Goal: Task Accomplishment & Management: Manage account settings

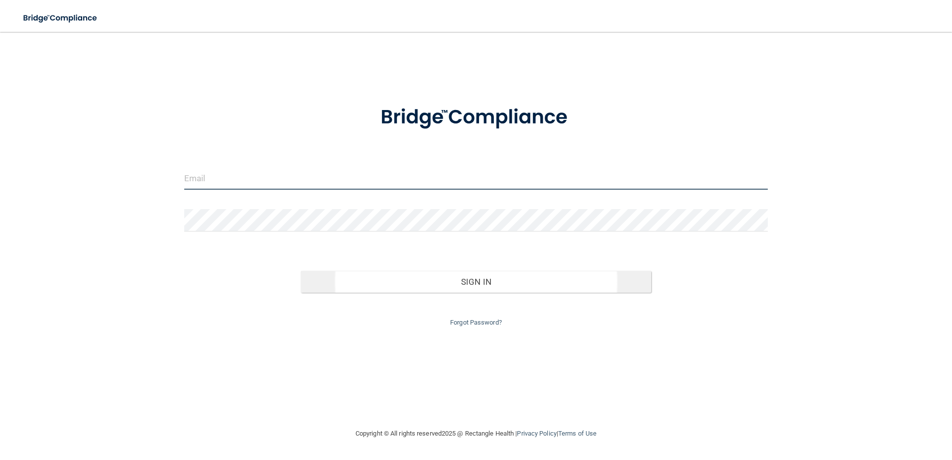
type input "[EMAIL_ADDRESS][DOMAIN_NAME]"
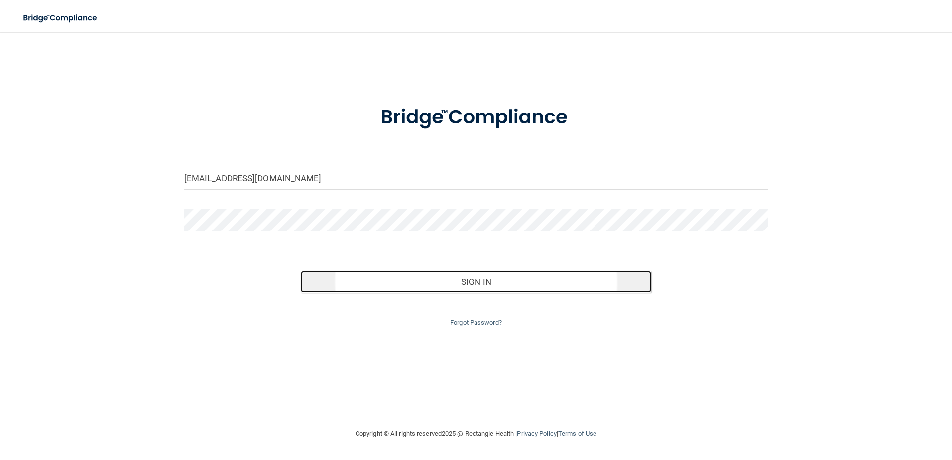
click at [396, 283] on button "Sign In" at bounding box center [476, 282] width 351 height 22
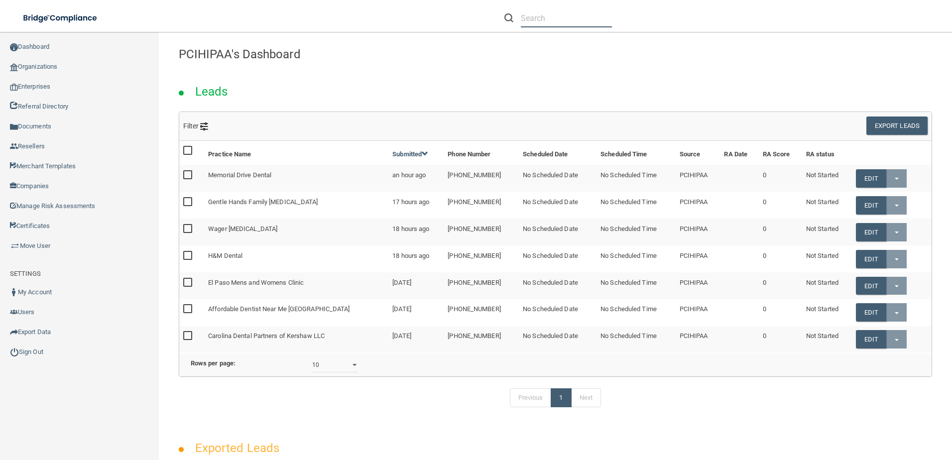
click at [553, 26] on input "text" at bounding box center [566, 18] width 91 height 18
click at [583, 26] on input "text" at bounding box center [566, 18] width 91 height 18
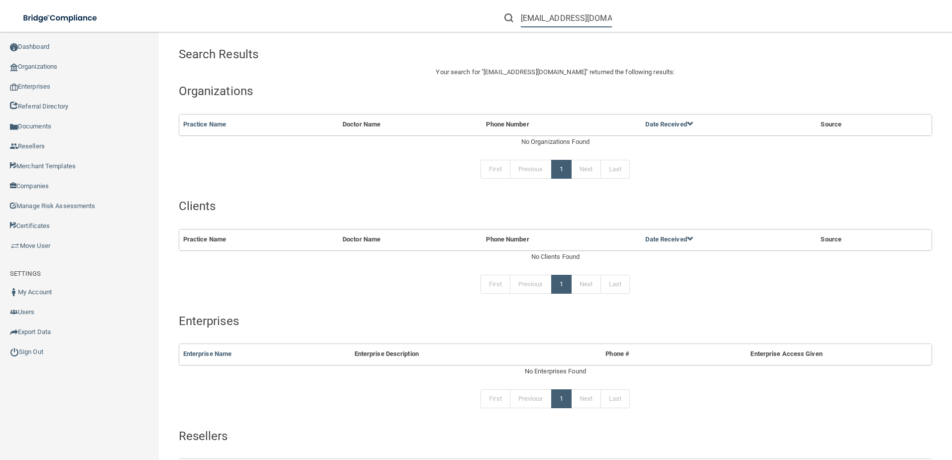
drag, startPoint x: 530, startPoint y: 19, endPoint x: 453, endPoint y: 24, distance: 77.4
click at [453, 24] on div "ffnreception@fishermedicine.com Manage My Enterprise Manage My Location" at bounding box center [674, 18] width 555 height 36
click at [530, 20] on input "@fishermedicine.com" at bounding box center [566, 18] width 91 height 18
drag, startPoint x: 573, startPoint y: 17, endPoint x: 624, endPoint y: 23, distance: 51.6
click at [624, 23] on div "fishermedicine.com" at bounding box center [675, 18] width 371 height 36
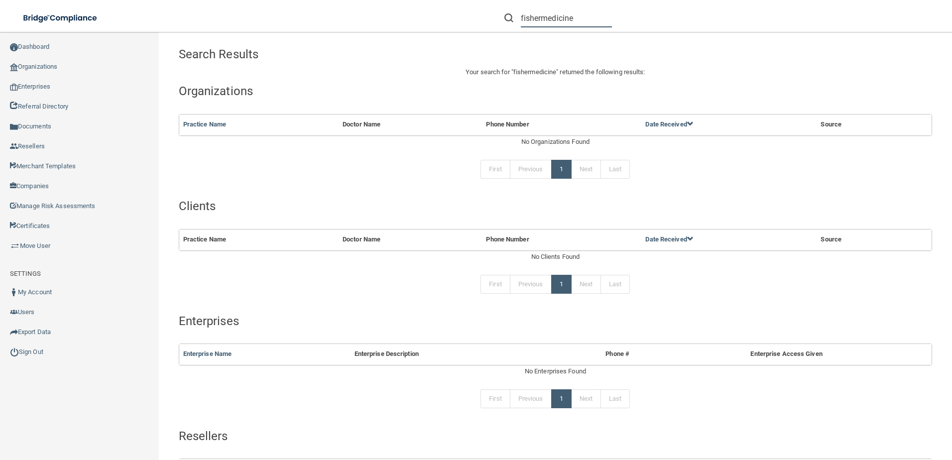
click at [521, 19] on input "fishermedicine" at bounding box center [566, 18] width 91 height 18
click at [584, 21] on input "ffmreception@fishermedicine.com" at bounding box center [566, 18] width 91 height 18
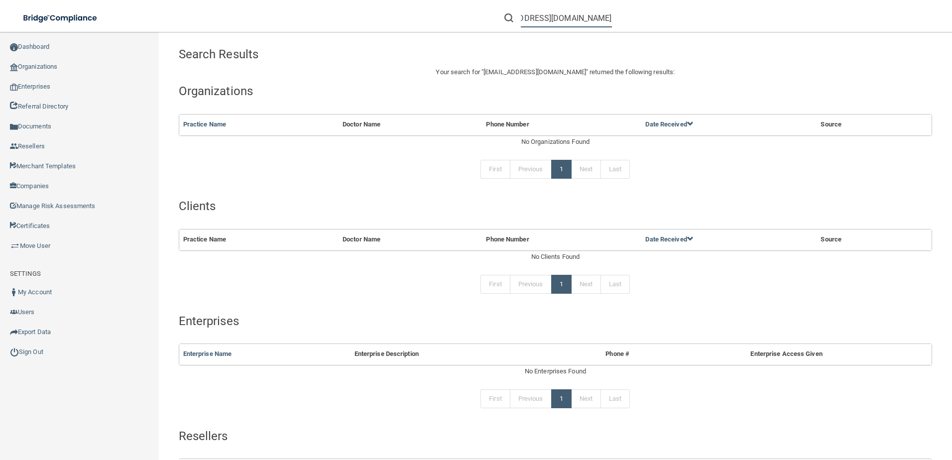
scroll to position [0, 0]
click at [552, 23] on input "ffmreception@fishermedicine.com" at bounding box center [566, 18] width 91 height 18
paste input "[PERSON_NAME] Family Medicine"
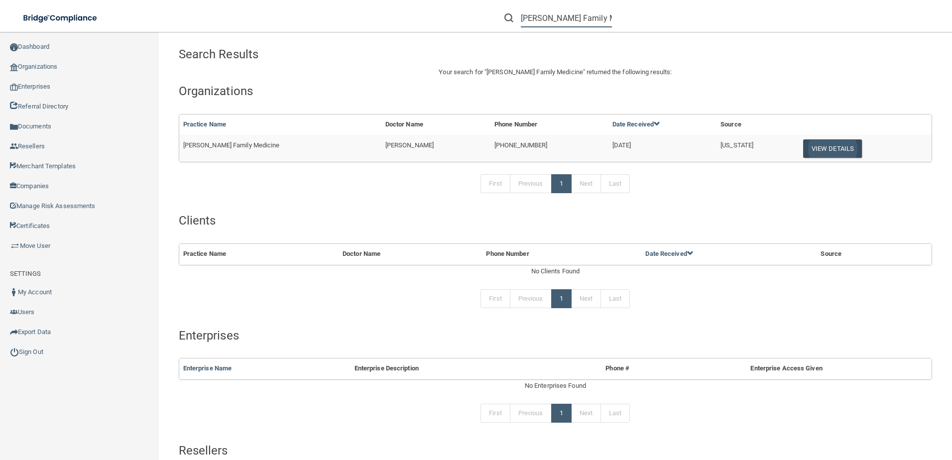
type input "[PERSON_NAME] Family Medicine"
click at [803, 144] on button "View Details" at bounding box center [832, 148] width 59 height 18
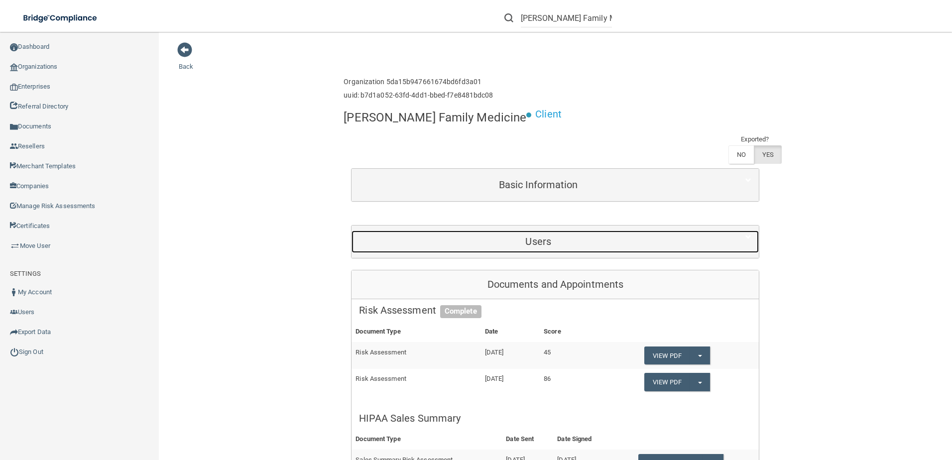
click at [496, 231] on div "Users" at bounding box center [538, 242] width 373 height 22
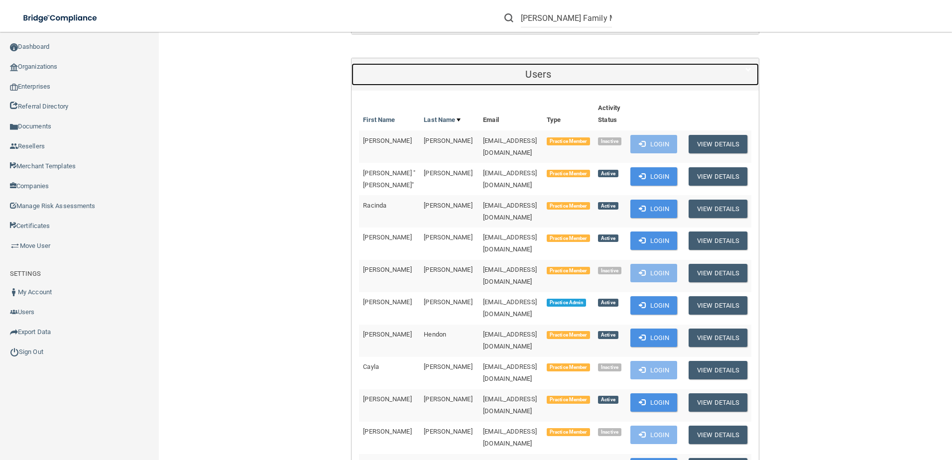
scroll to position [149, 0]
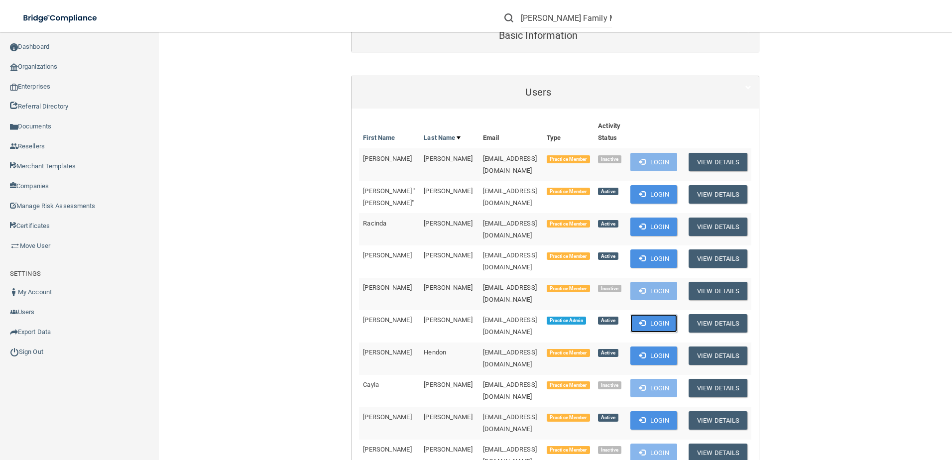
click at [674, 314] on button "Login" at bounding box center [653, 323] width 47 height 18
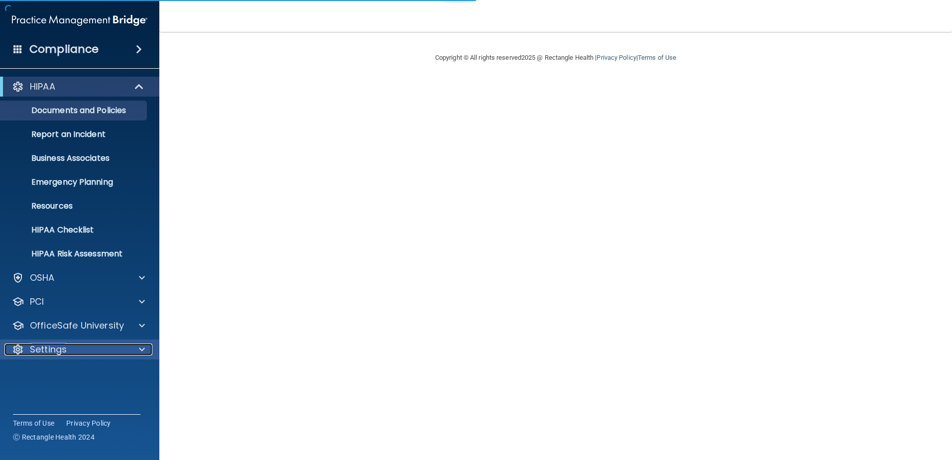
click at [84, 345] on div "Settings" at bounding box center [66, 350] width 124 height 12
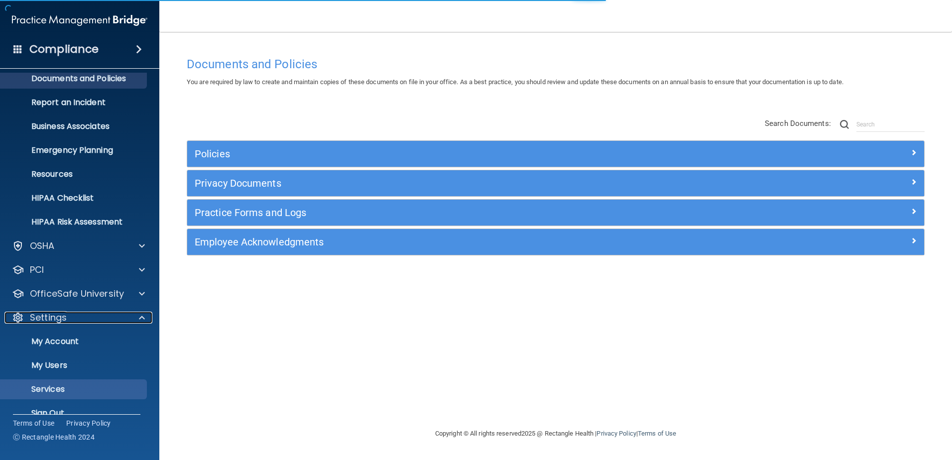
scroll to position [49, 0]
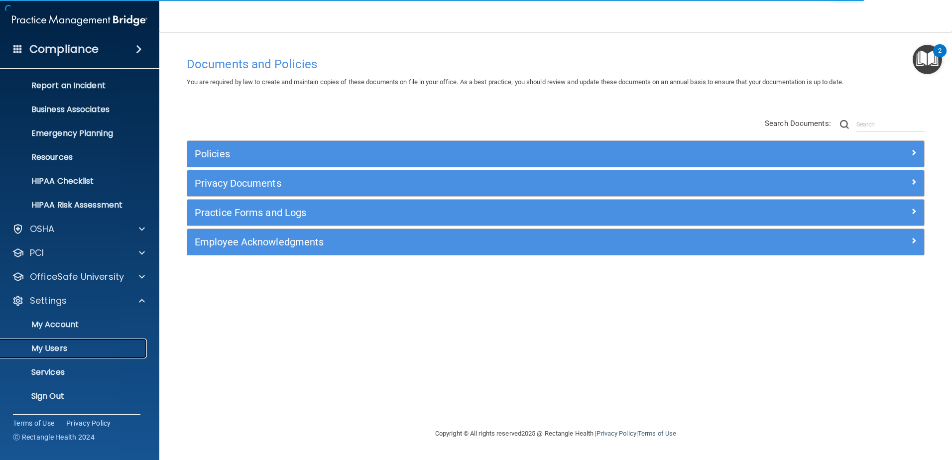
click at [89, 344] on p "My Users" at bounding box center [74, 349] width 136 height 10
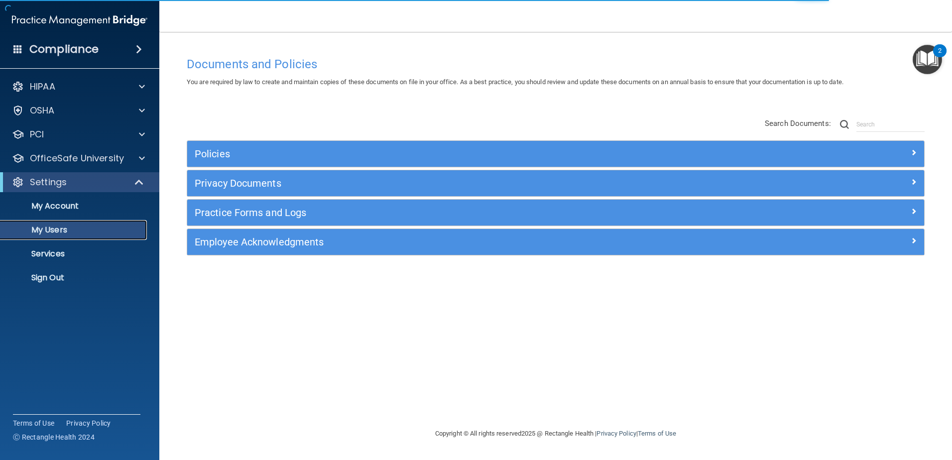
select select "20"
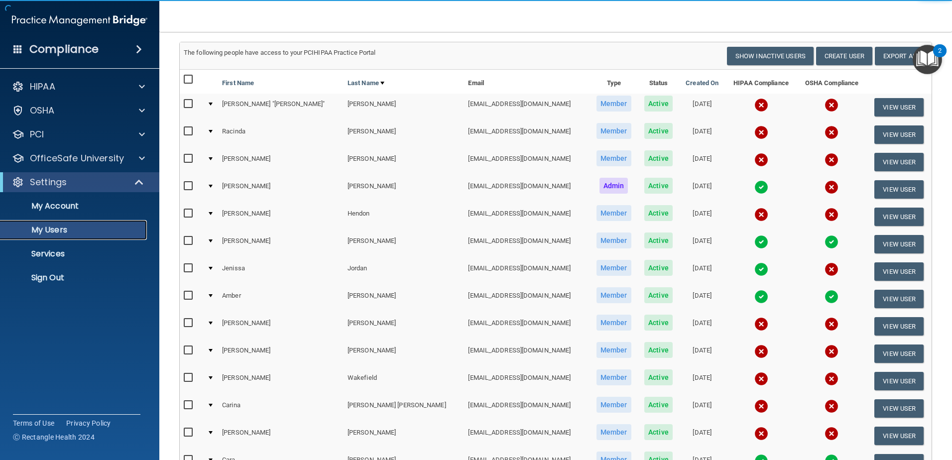
scroll to position [149, 0]
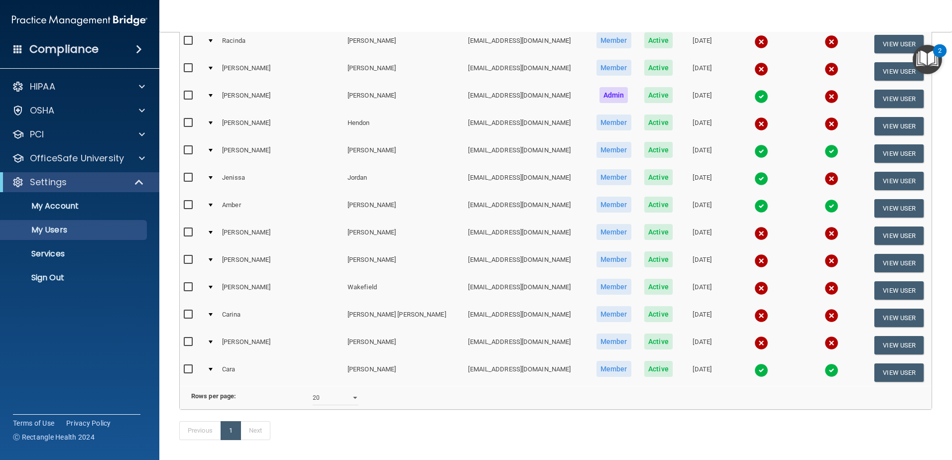
click at [185, 316] on input "checkbox" at bounding box center [189, 315] width 11 height 8
checkbox input "true"
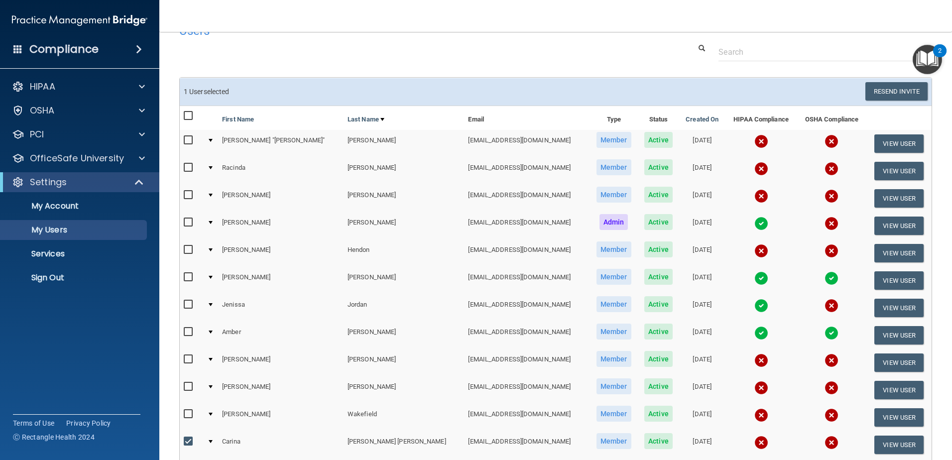
scroll to position [0, 0]
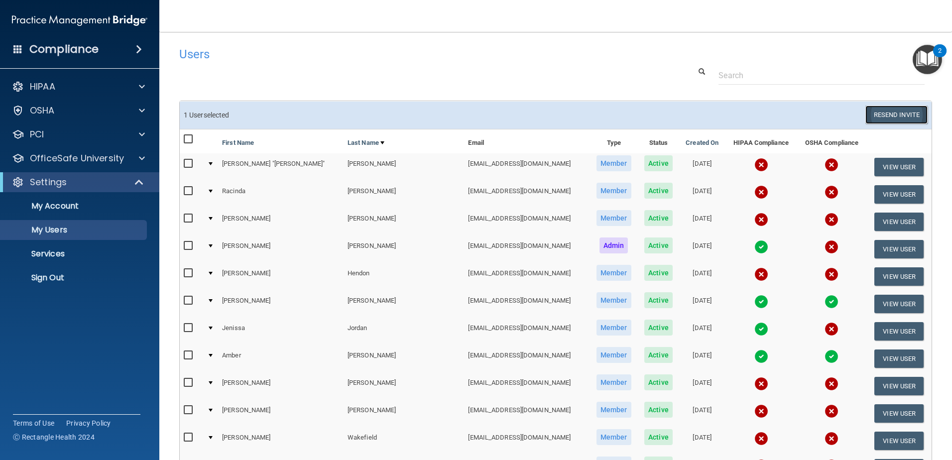
click at [885, 112] on button "Resend Invite" at bounding box center [897, 115] width 62 height 18
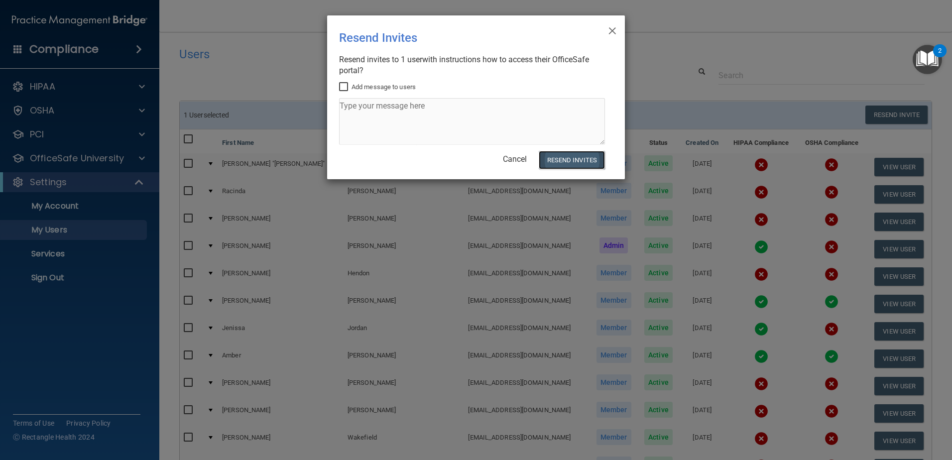
click at [549, 159] on button "Resend Invites" at bounding box center [572, 160] width 66 height 18
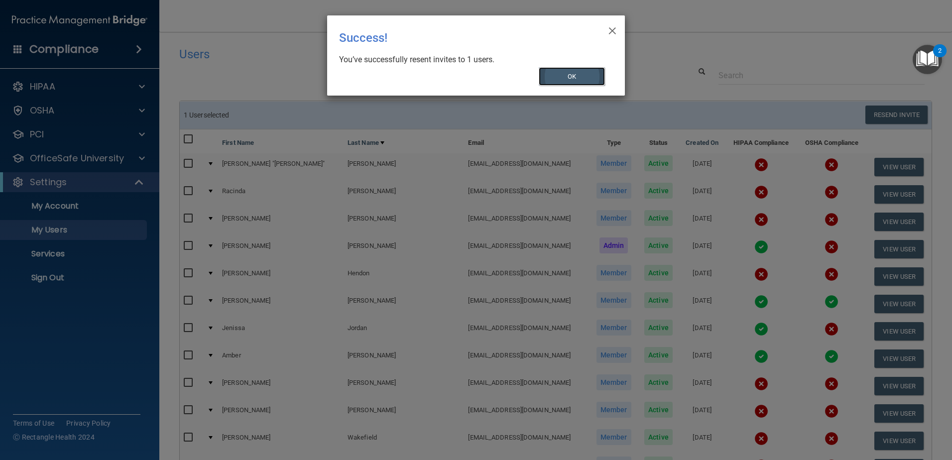
click at [563, 84] on button "OK" at bounding box center [572, 76] width 67 height 18
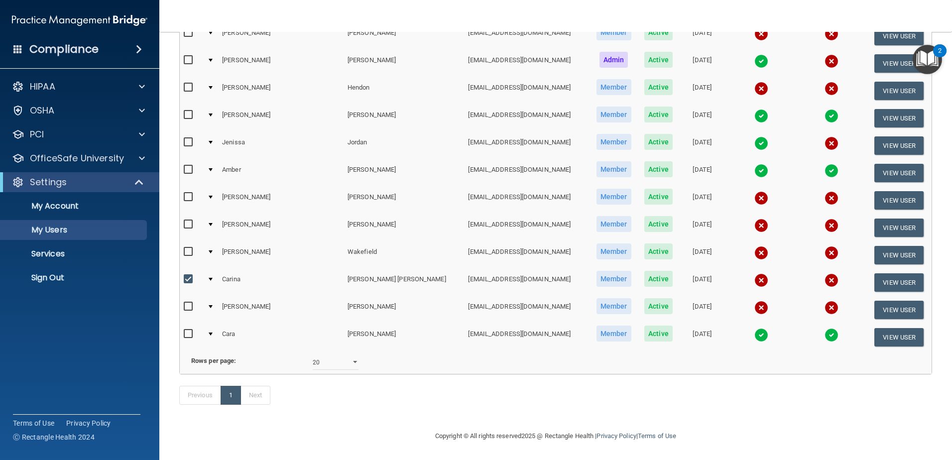
scroll to position [149, 0]
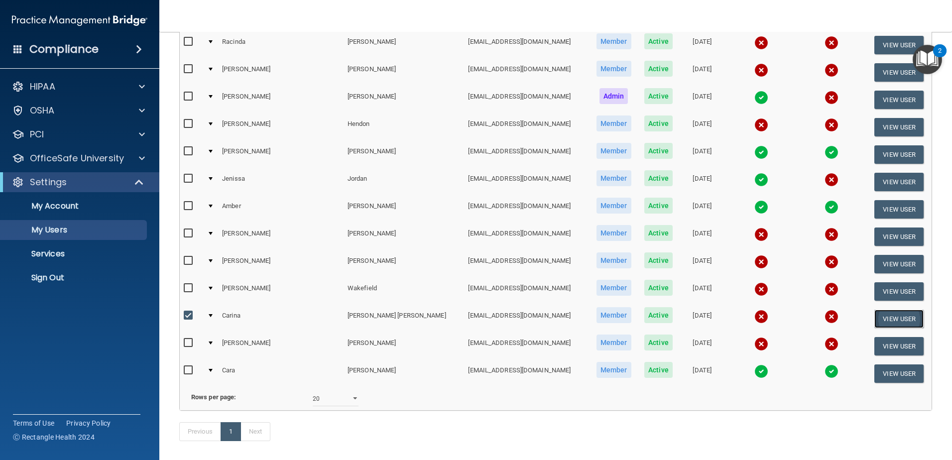
click at [878, 320] on button "View User" at bounding box center [898, 319] width 49 height 18
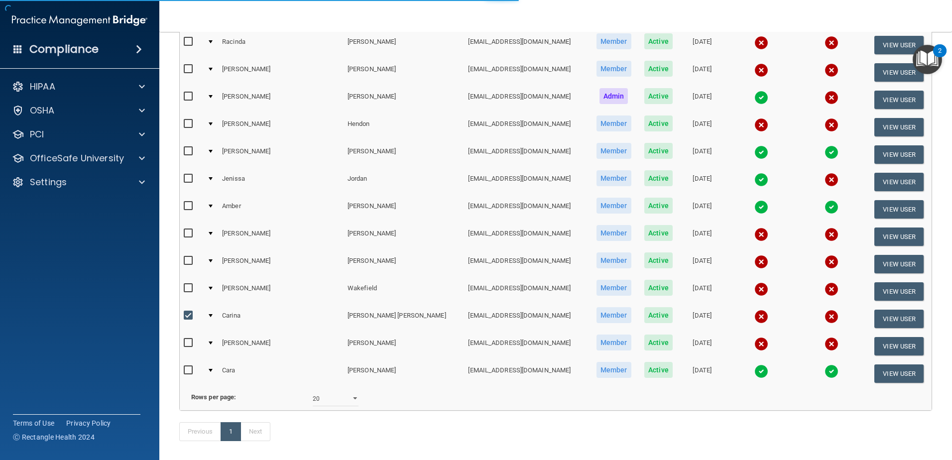
select select "practice_member"
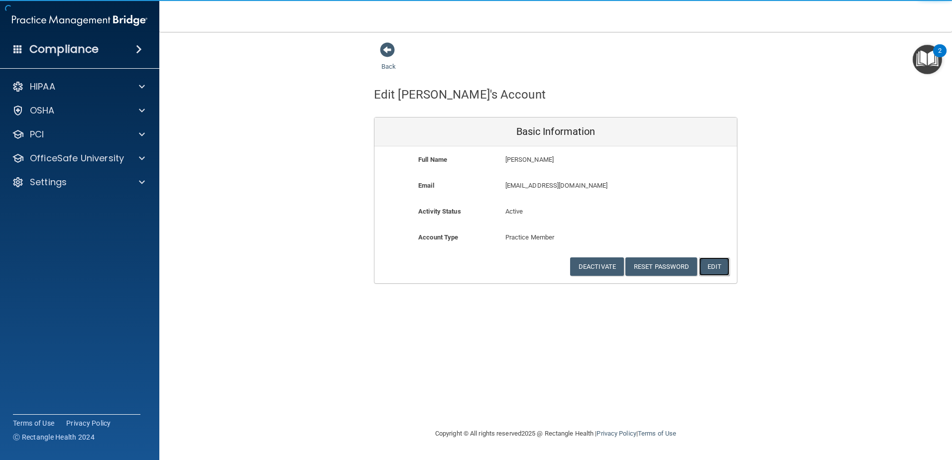
click at [715, 265] on button "Edit" at bounding box center [714, 266] width 30 height 18
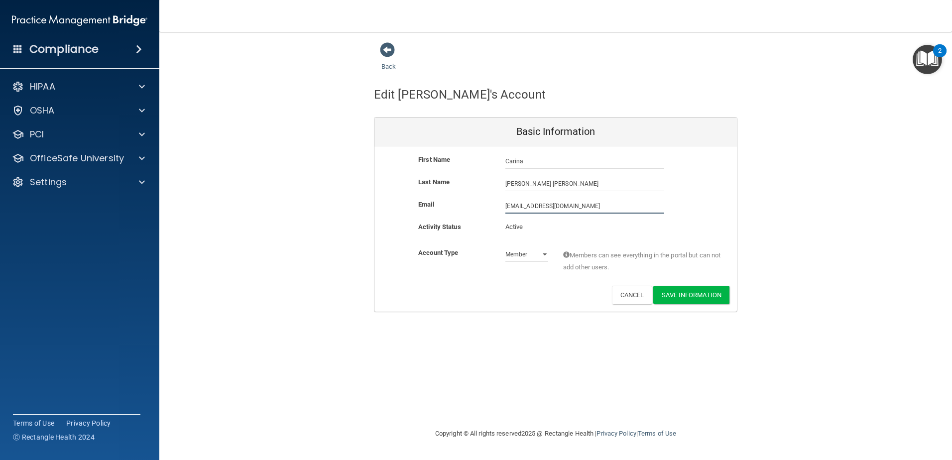
click at [533, 206] on input "[EMAIL_ADDRESS][DOMAIN_NAME]" at bounding box center [584, 206] width 159 height 15
type input "[EMAIL_ADDRESS][DOMAIN_NAME]"
click at [670, 295] on button "Save Information" at bounding box center [691, 297] width 76 height 18
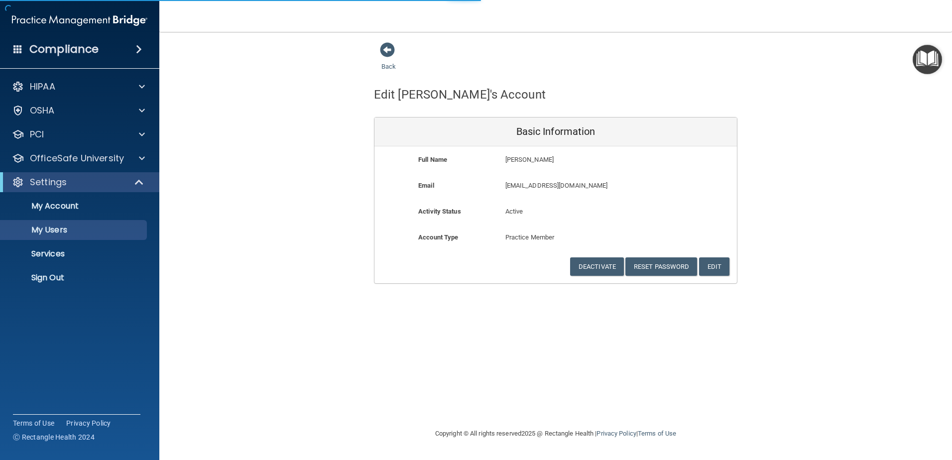
click at [391, 62] on div "Back" at bounding box center [404, 57] width 61 height 31
click at [388, 52] on span at bounding box center [387, 49] width 15 height 15
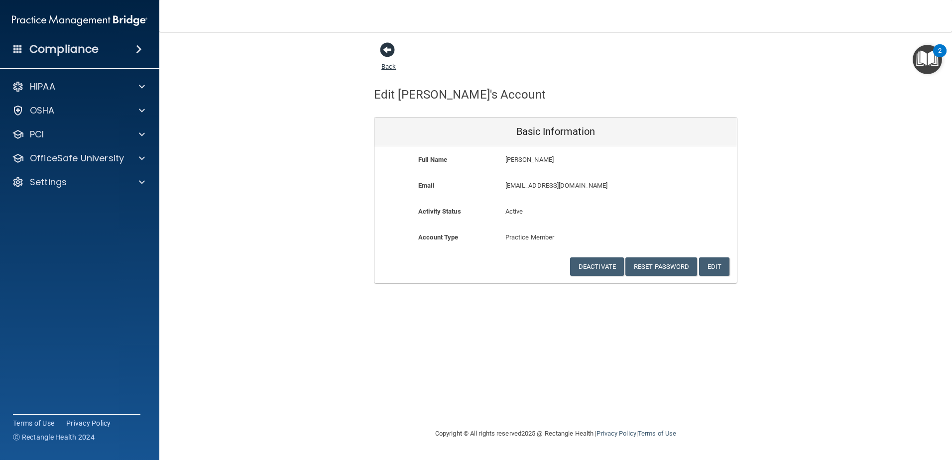
click at [391, 57] on span at bounding box center [387, 49] width 15 height 15
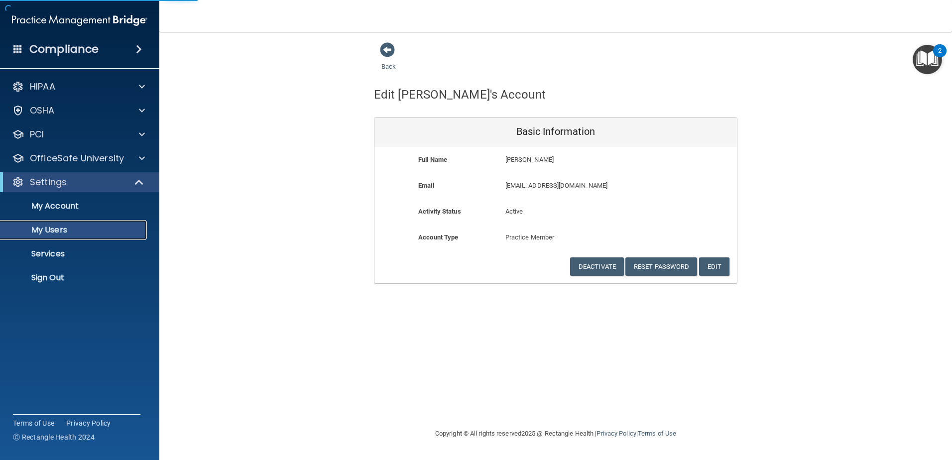
click at [97, 224] on link "My Users" at bounding box center [68, 230] width 157 height 20
select select "20"
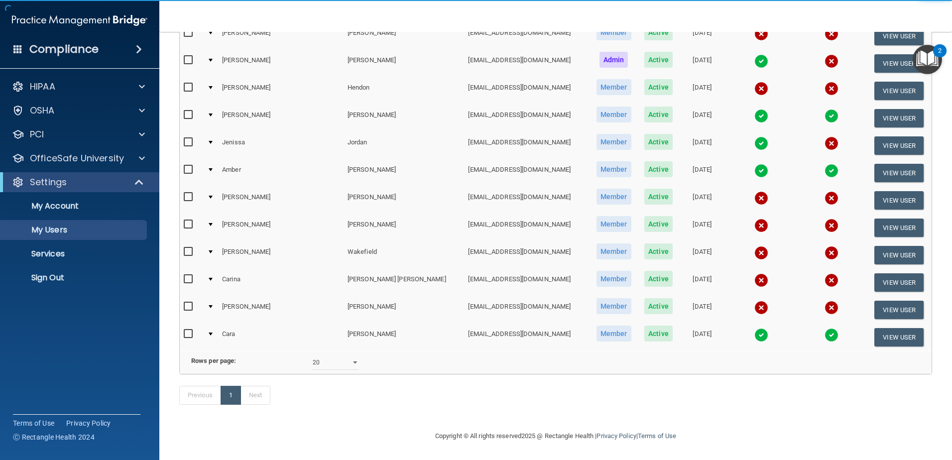
click at [192, 275] on input "checkbox" at bounding box center [189, 279] width 11 height 8
checkbox input "true"
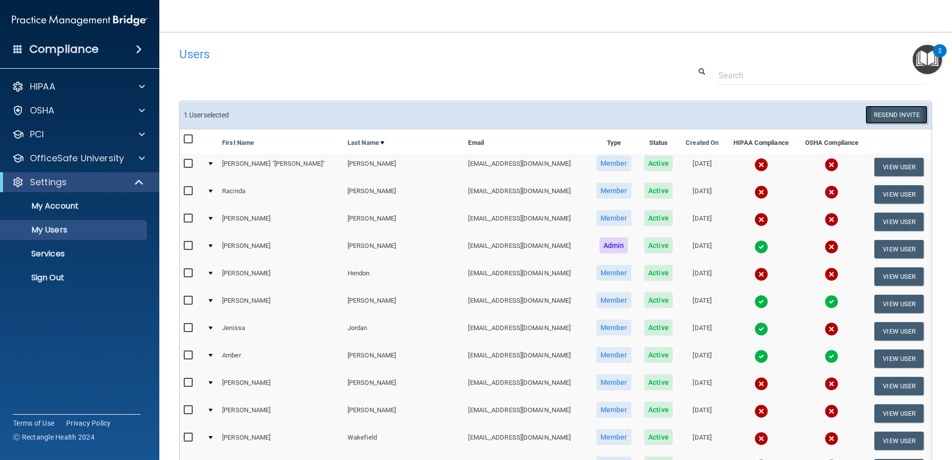
click at [896, 116] on button "Resend Invite" at bounding box center [897, 115] width 62 height 18
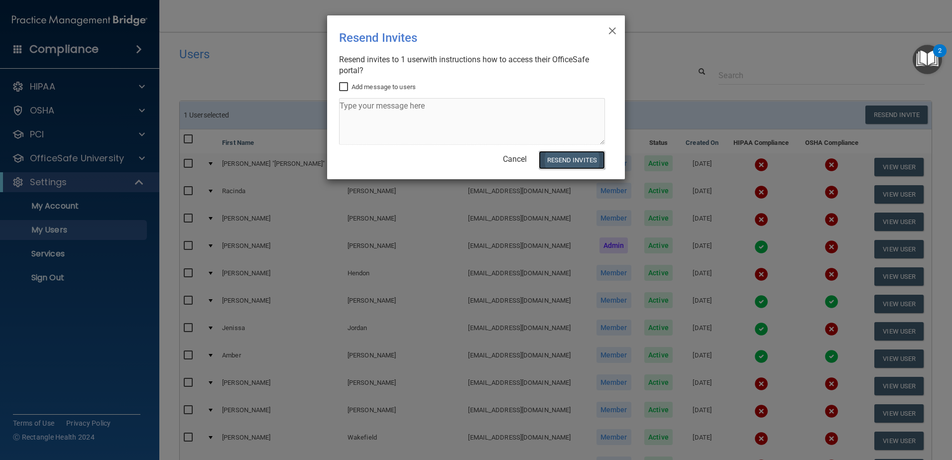
click at [583, 160] on button "Resend Invites" at bounding box center [572, 160] width 66 height 18
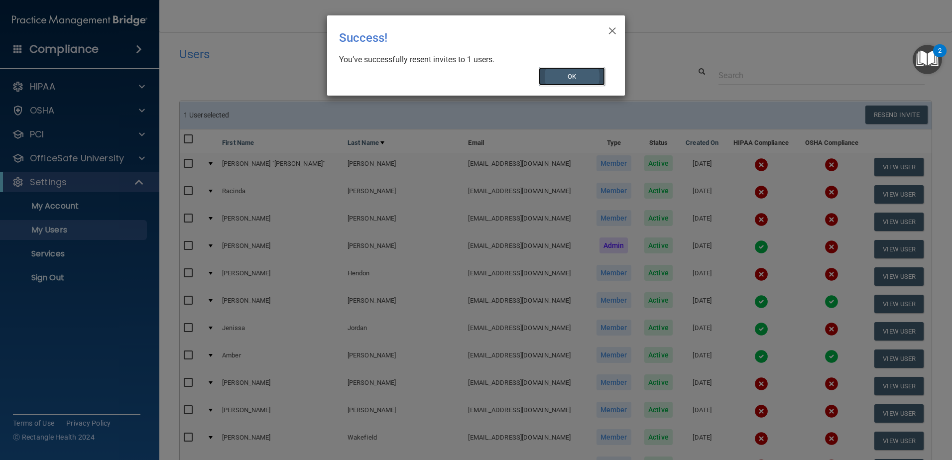
click at [561, 72] on button "OK" at bounding box center [572, 76] width 67 height 18
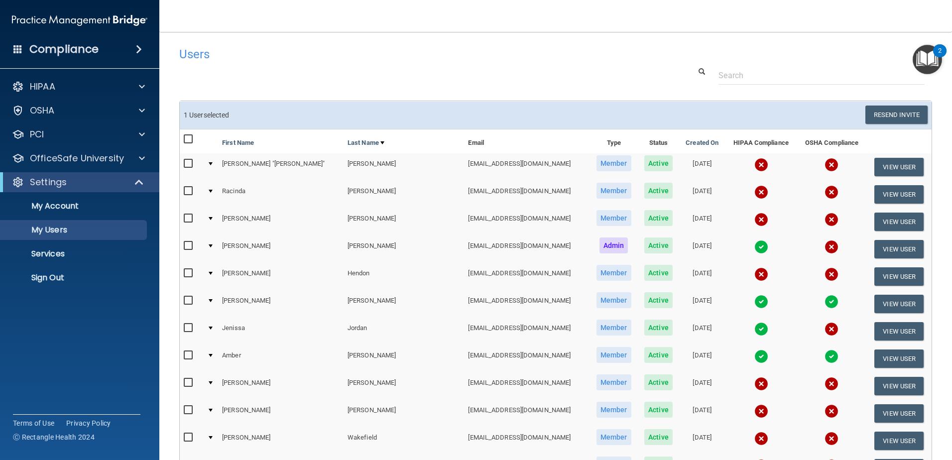
scroll to position [201, 0]
